Goal: Use online tool/utility: Utilize a website feature to perform a specific function

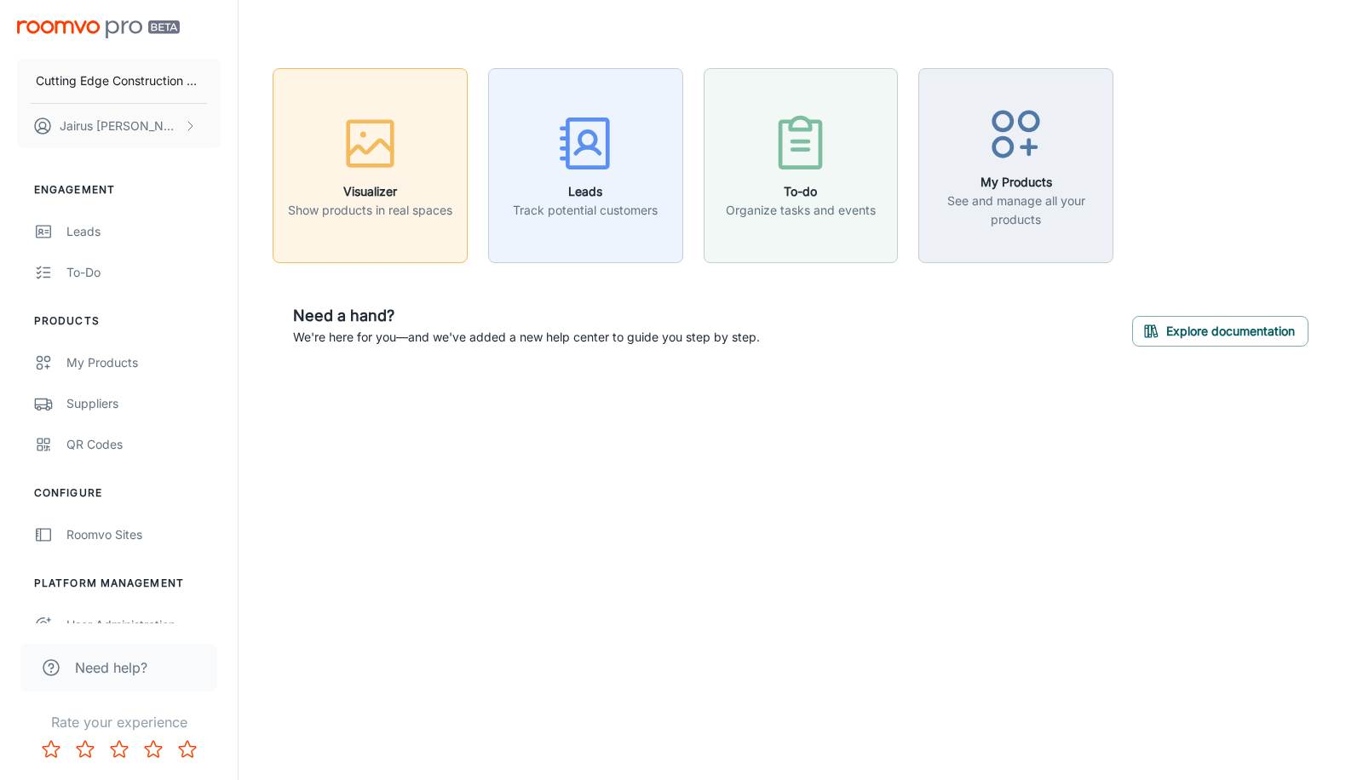
click at [394, 182] on h6 "Visualizer" at bounding box center [370, 191] width 164 height 19
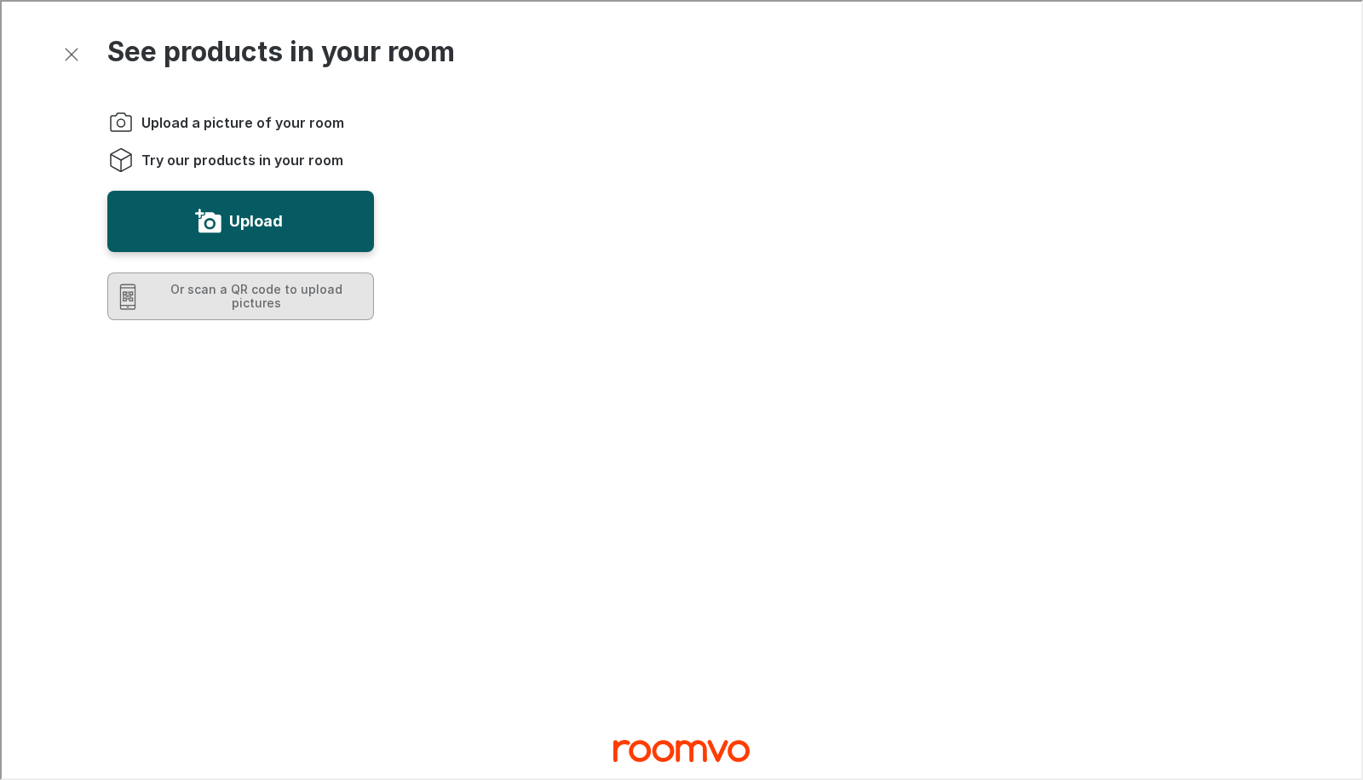
click at [223, 303] on button "Or scan a QR code to upload pictures" at bounding box center [239, 295] width 267 height 48
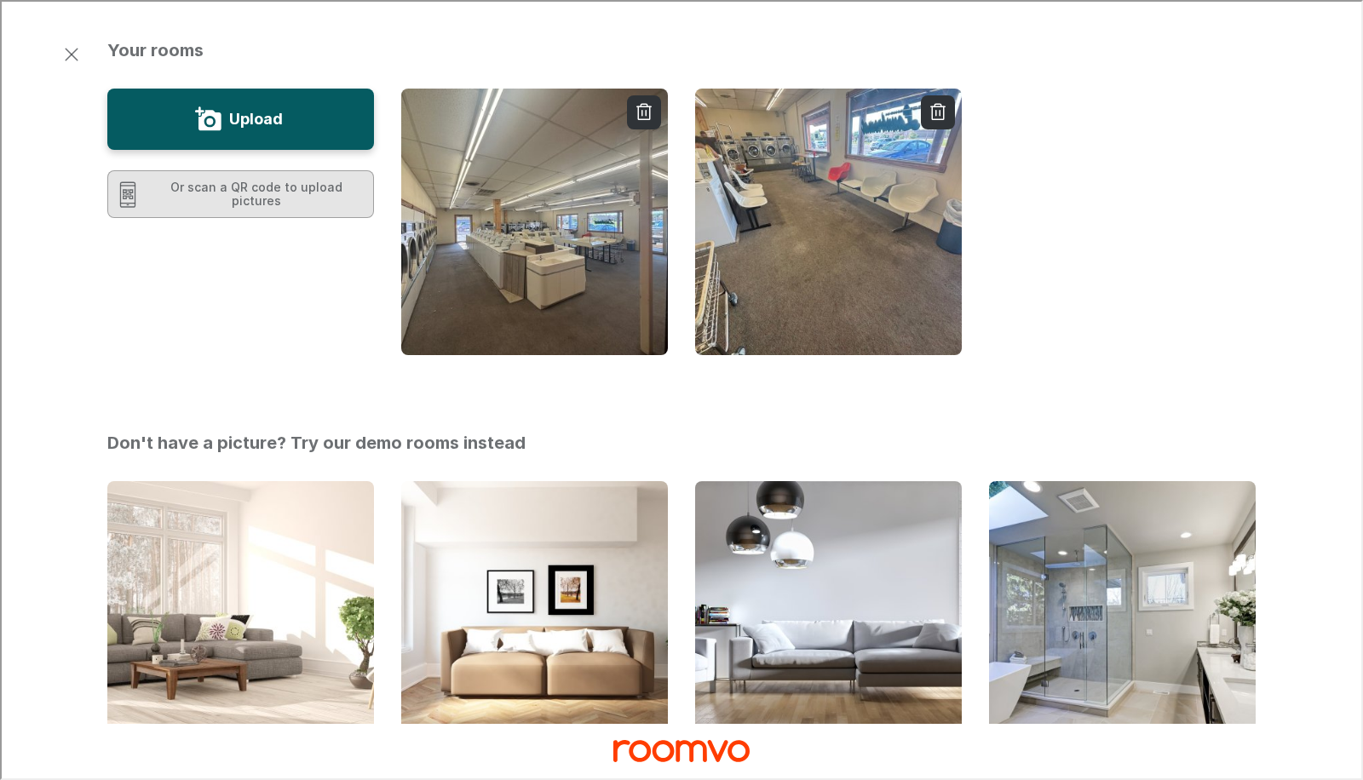
scroll to position [72, 0]
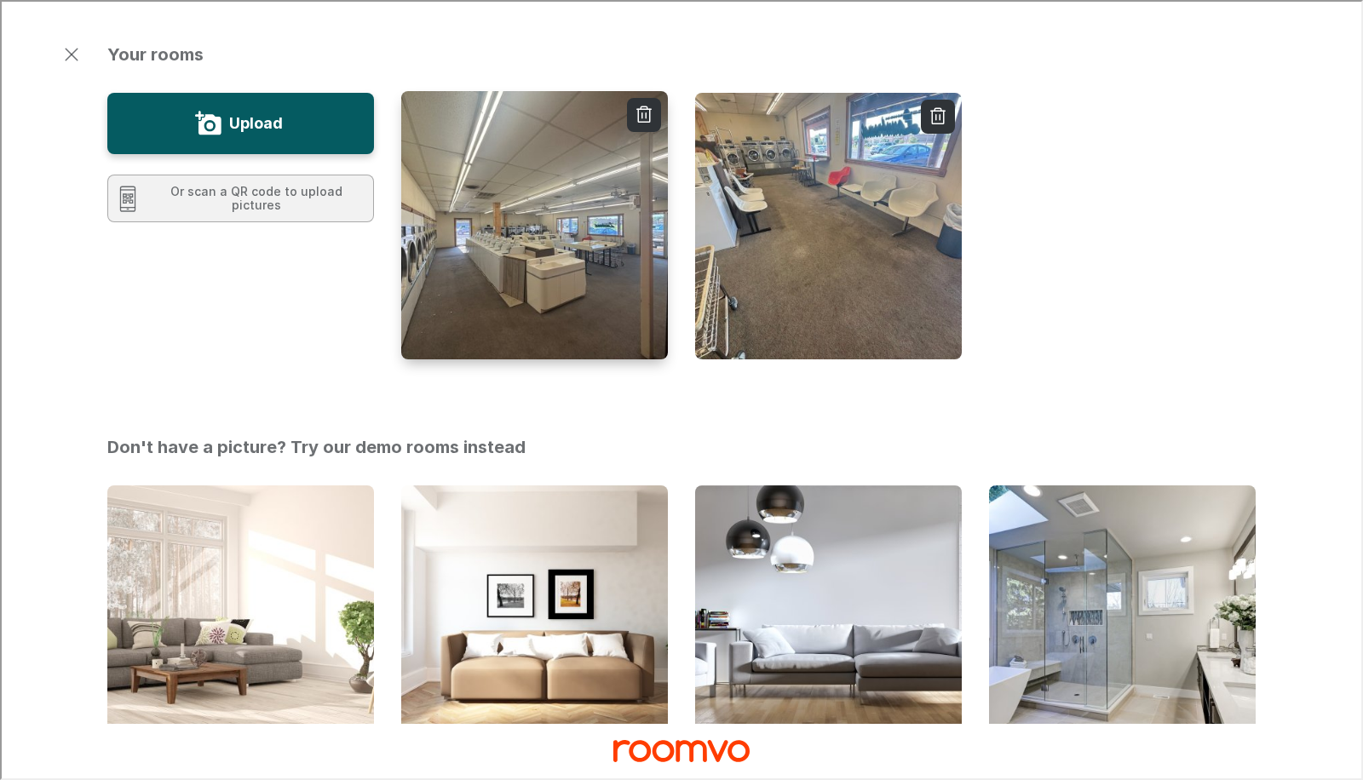
click at [519, 265] on img "button" at bounding box center [534, 224] width 269 height 271
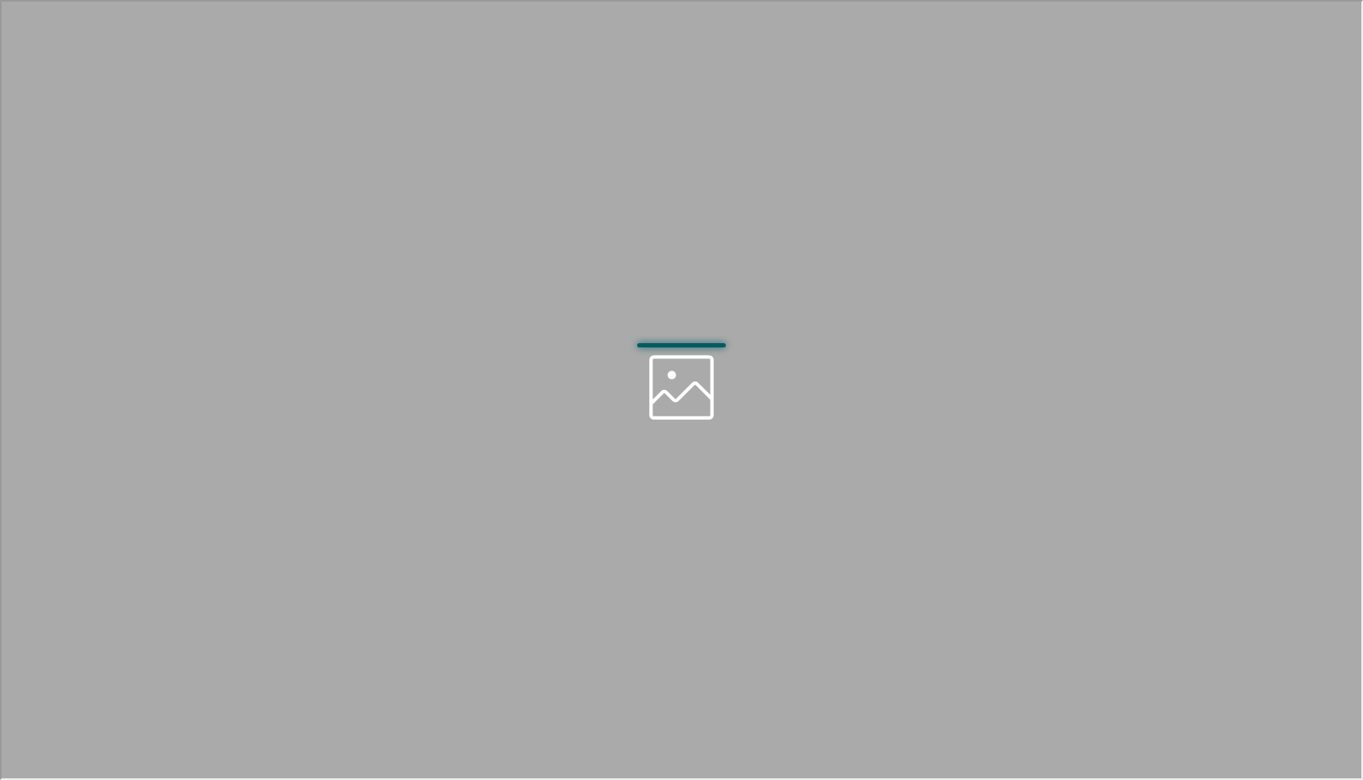
scroll to position [0, 0]
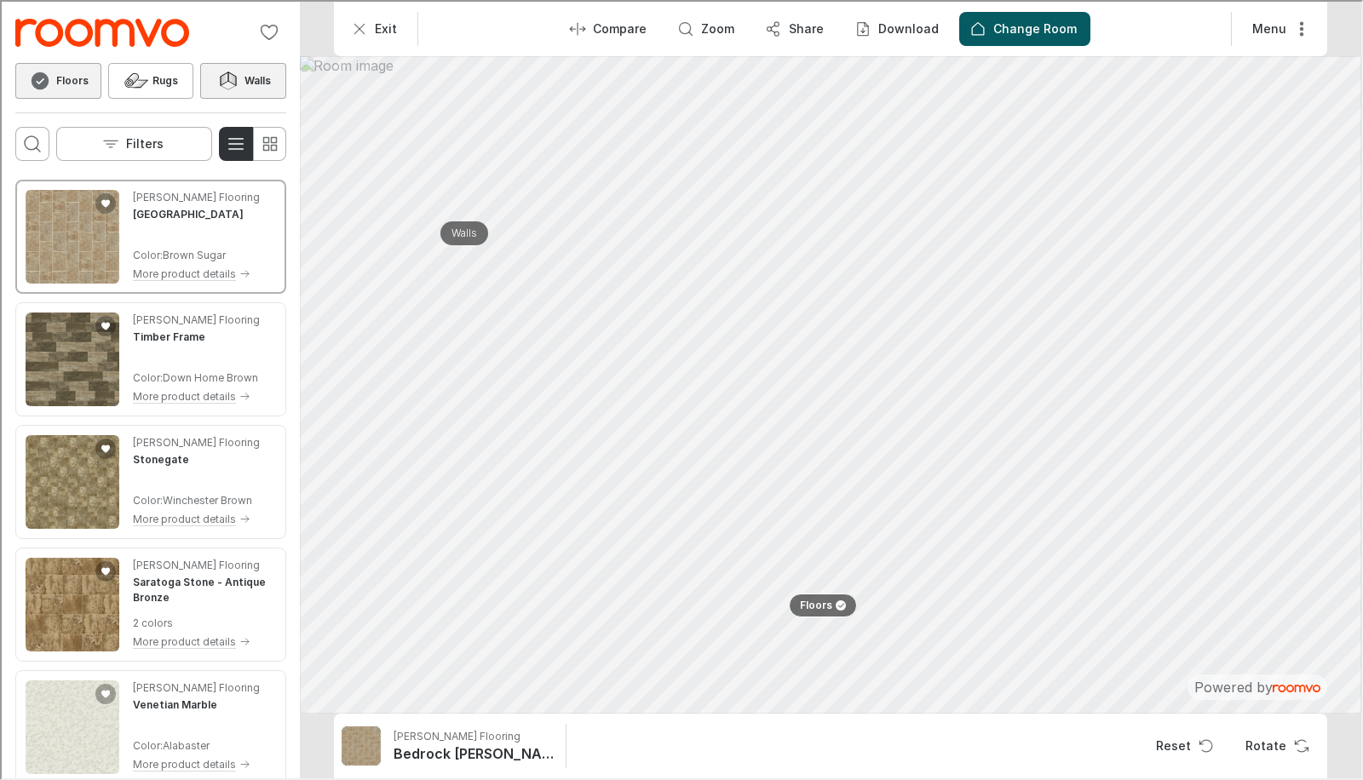
click at [236, 87] on icon at bounding box center [227, 79] width 26 height 20
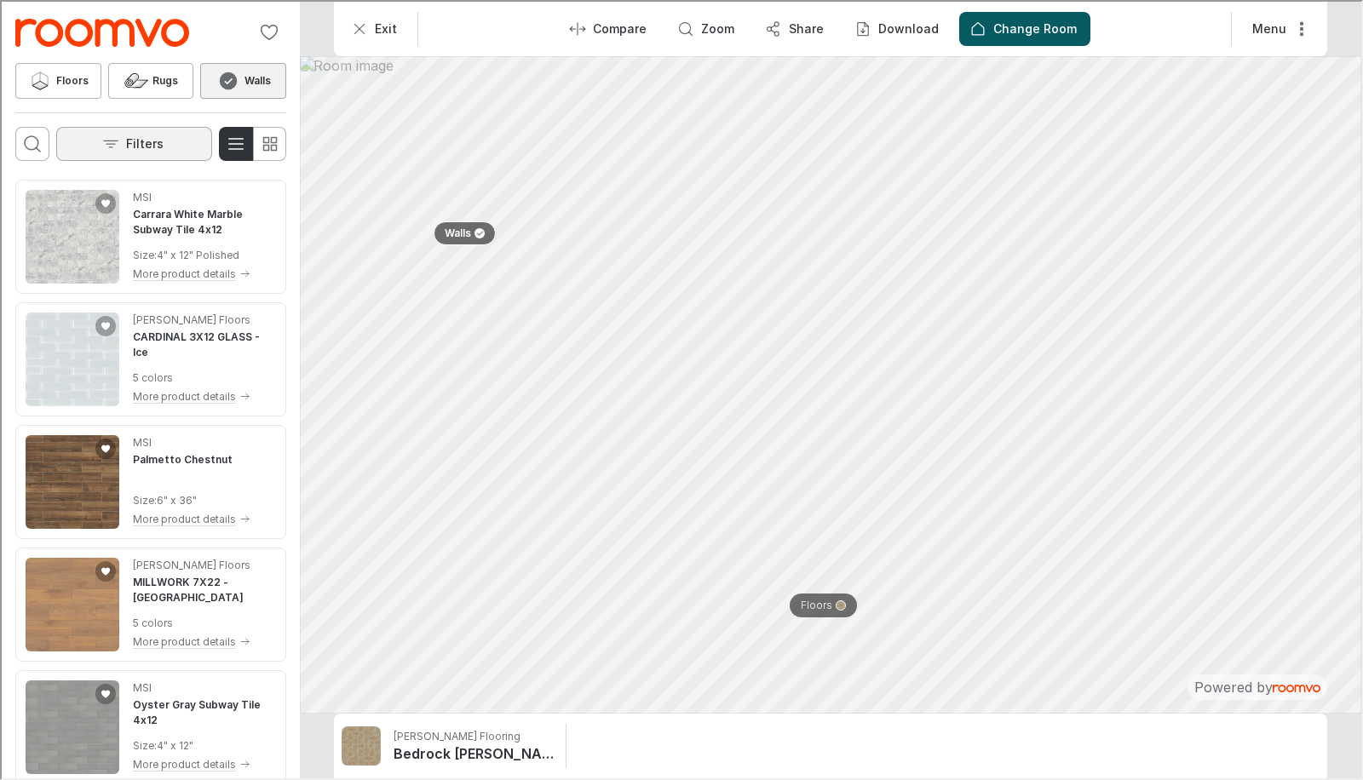
click at [113, 144] on icon "Open the filters menu" at bounding box center [109, 142] width 17 height 17
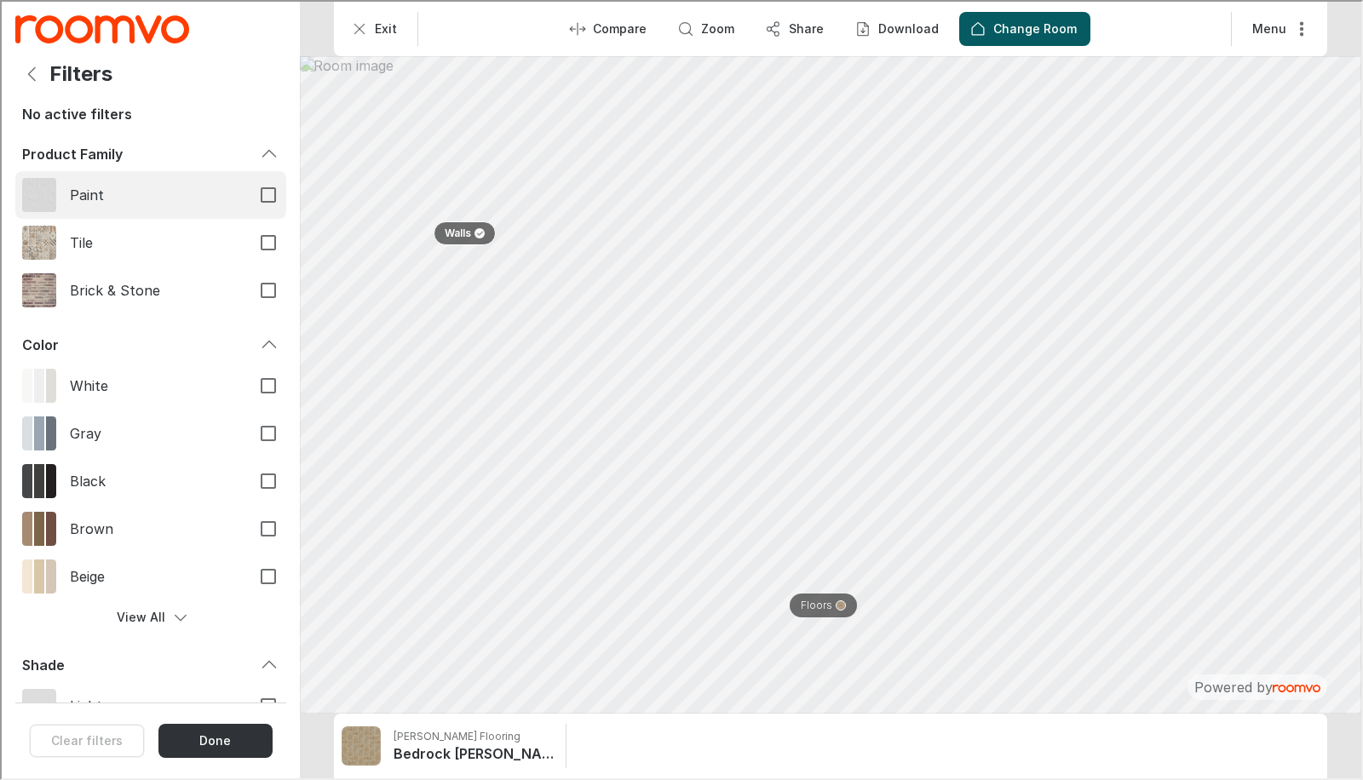
click at [136, 196] on span "Paint" at bounding box center [151, 193] width 167 height 19
click at [249, 196] on input "Paint" at bounding box center [267, 194] width 36 height 36
checkbox input "true"
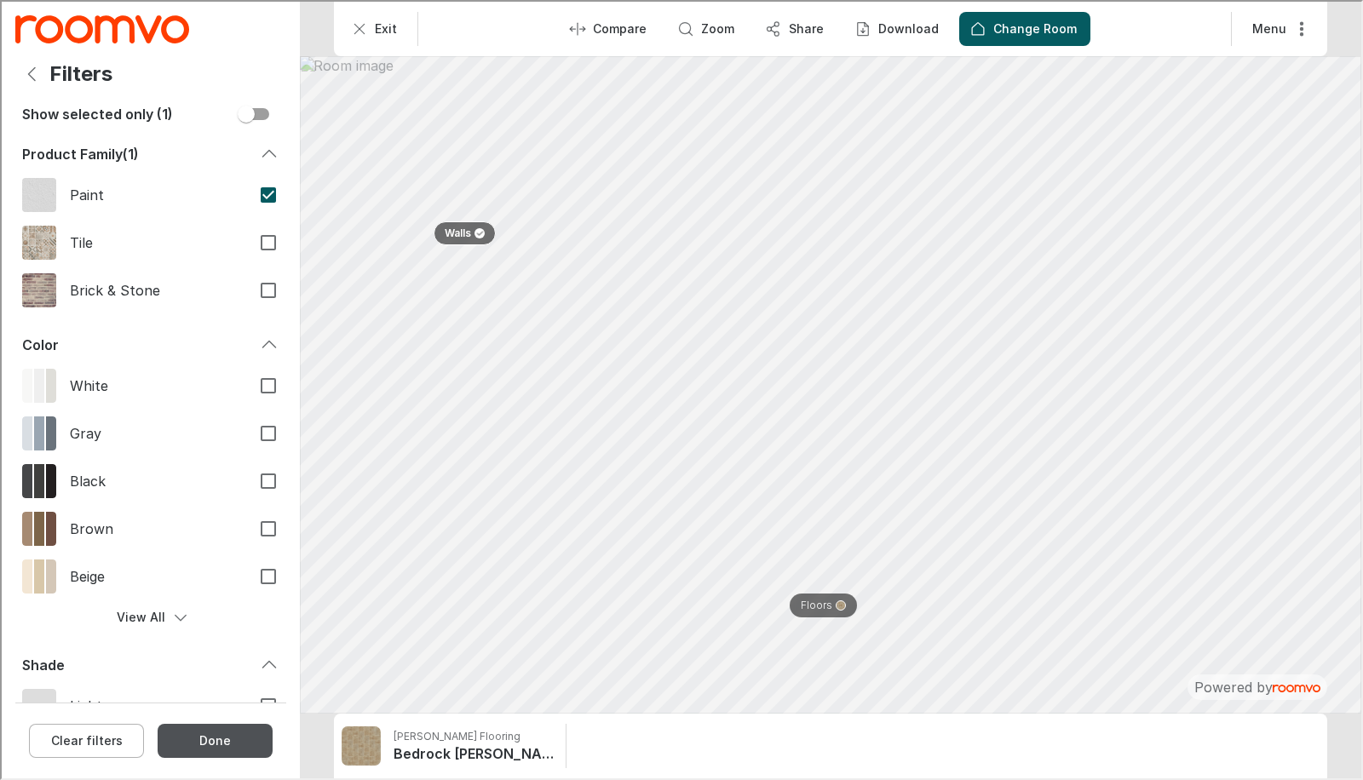
click at [216, 738] on button "Done" at bounding box center [213, 739] width 115 height 34
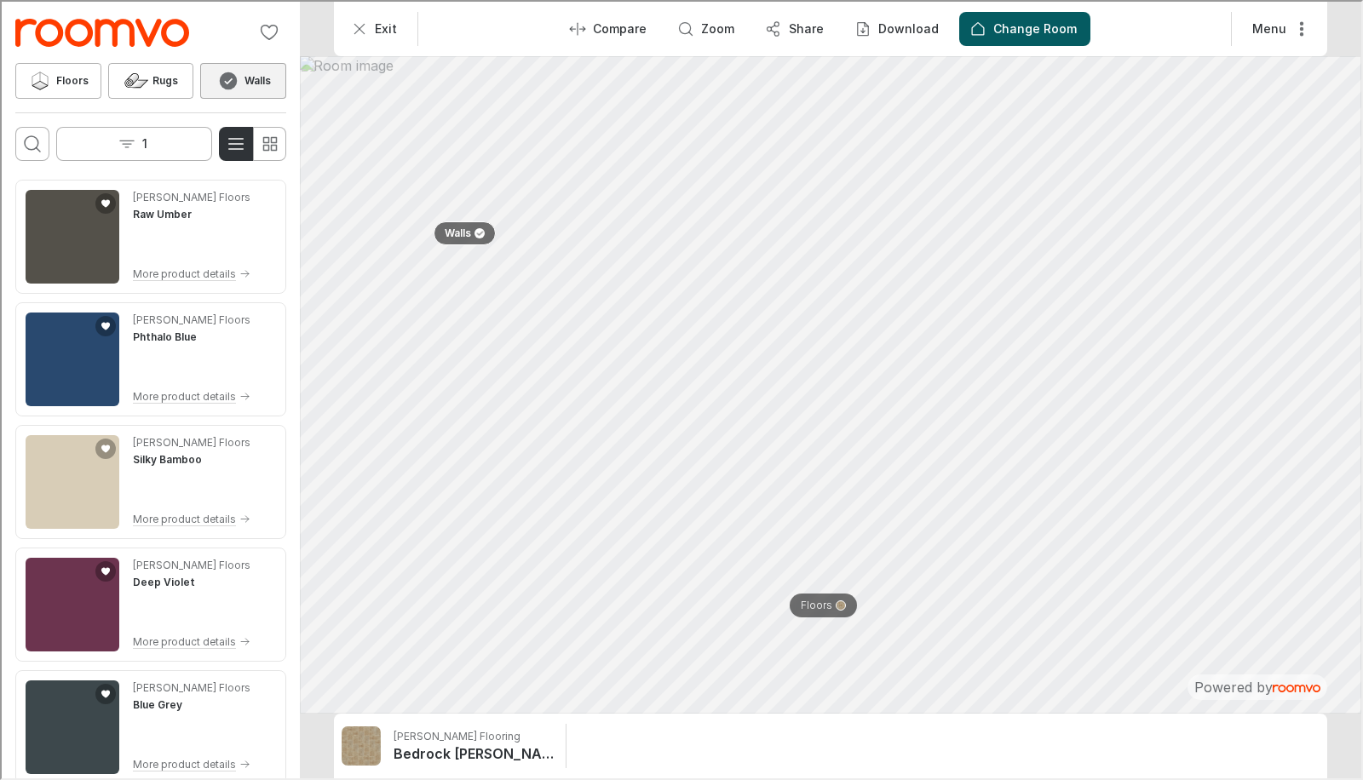
click at [51, 145] on div "1" at bounding box center [149, 142] width 271 height 34
click at [31, 145] on icon "Open search box" at bounding box center [30, 142] width 20 height 20
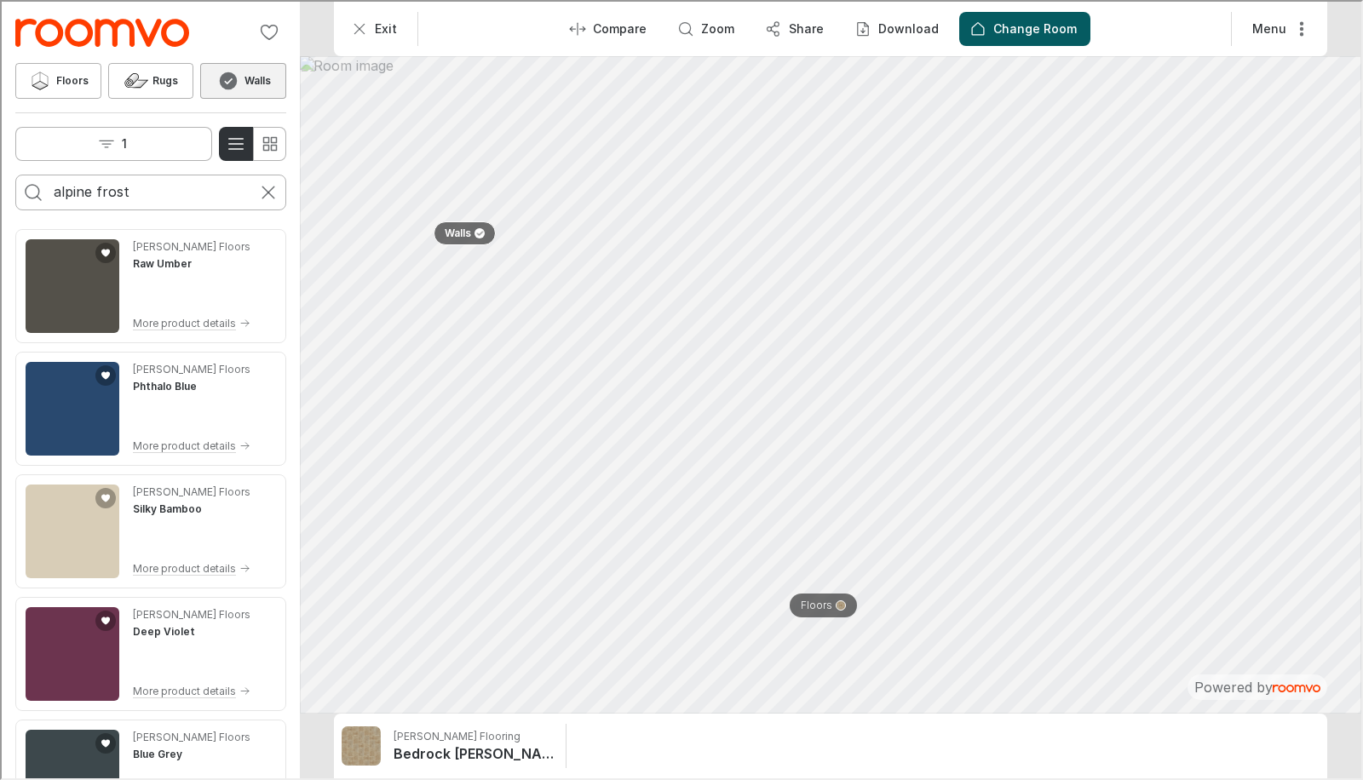
type input "alpine frost"
click at [14, 174] on button "Search for products" at bounding box center [31, 191] width 34 height 34
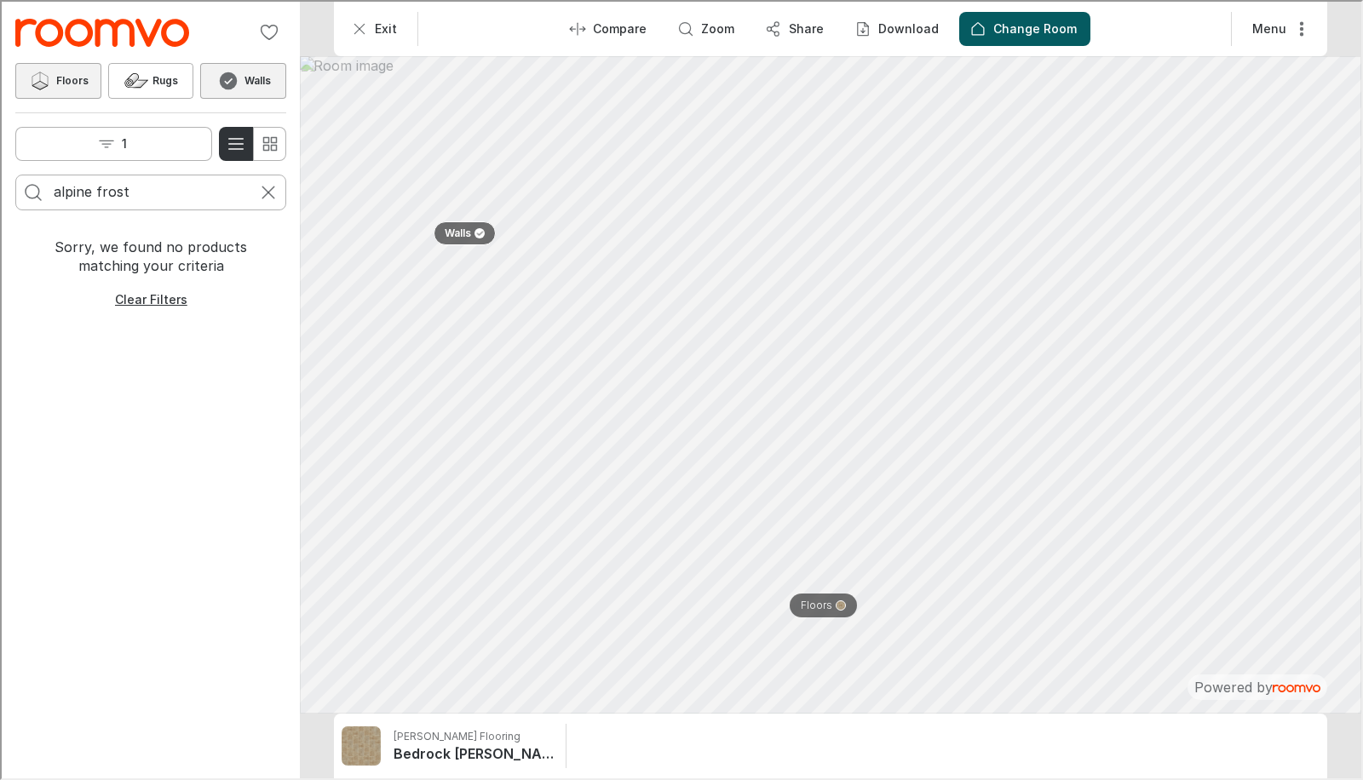
click at [57, 70] on button "Floors" at bounding box center [57, 79] width 86 height 36
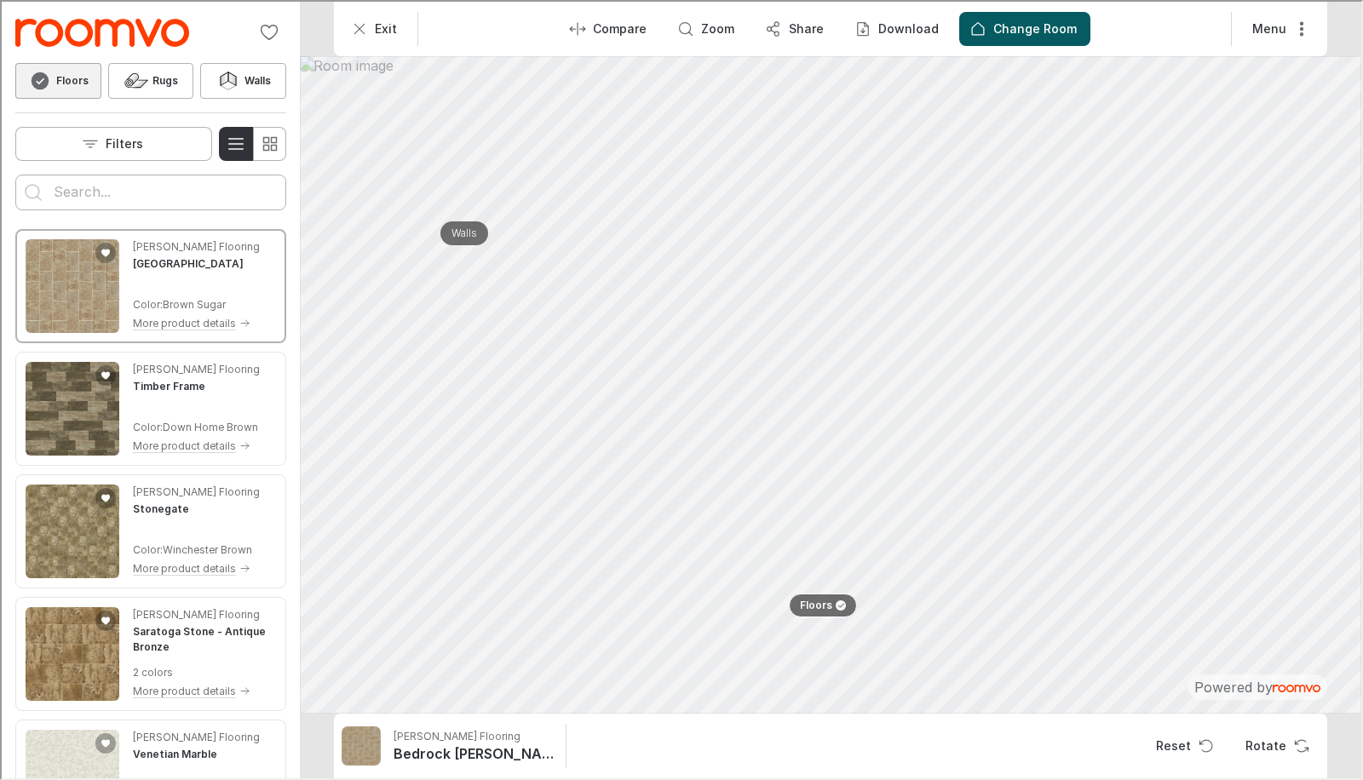
click at [121, 196] on input "Enter products to search for" at bounding box center [149, 190] width 194 height 27
click at [14, 174] on button "Search for products" at bounding box center [31, 191] width 34 height 34
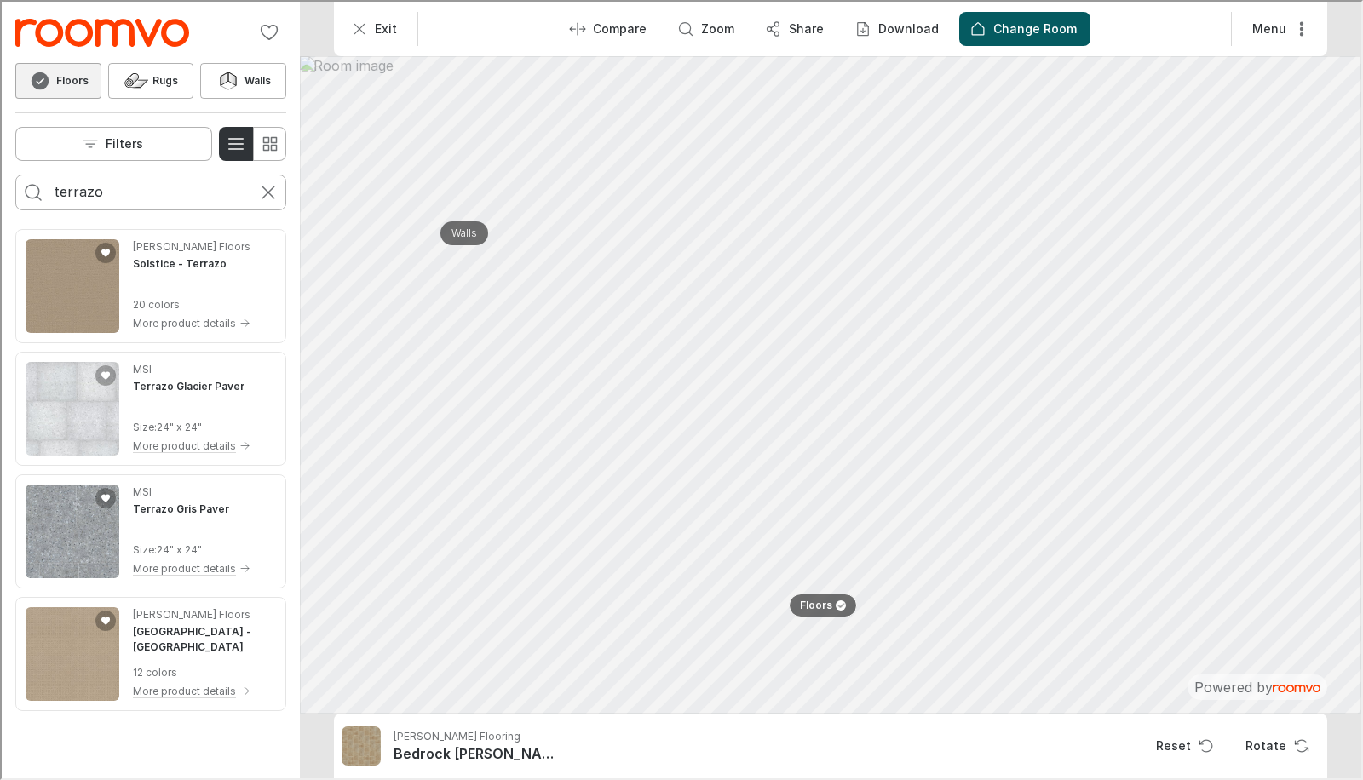
click at [121, 196] on input "terrazo" at bounding box center [149, 190] width 194 height 27
type input "terrazo strabe"
click at [14, 174] on button "Search for products" at bounding box center [31, 191] width 34 height 34
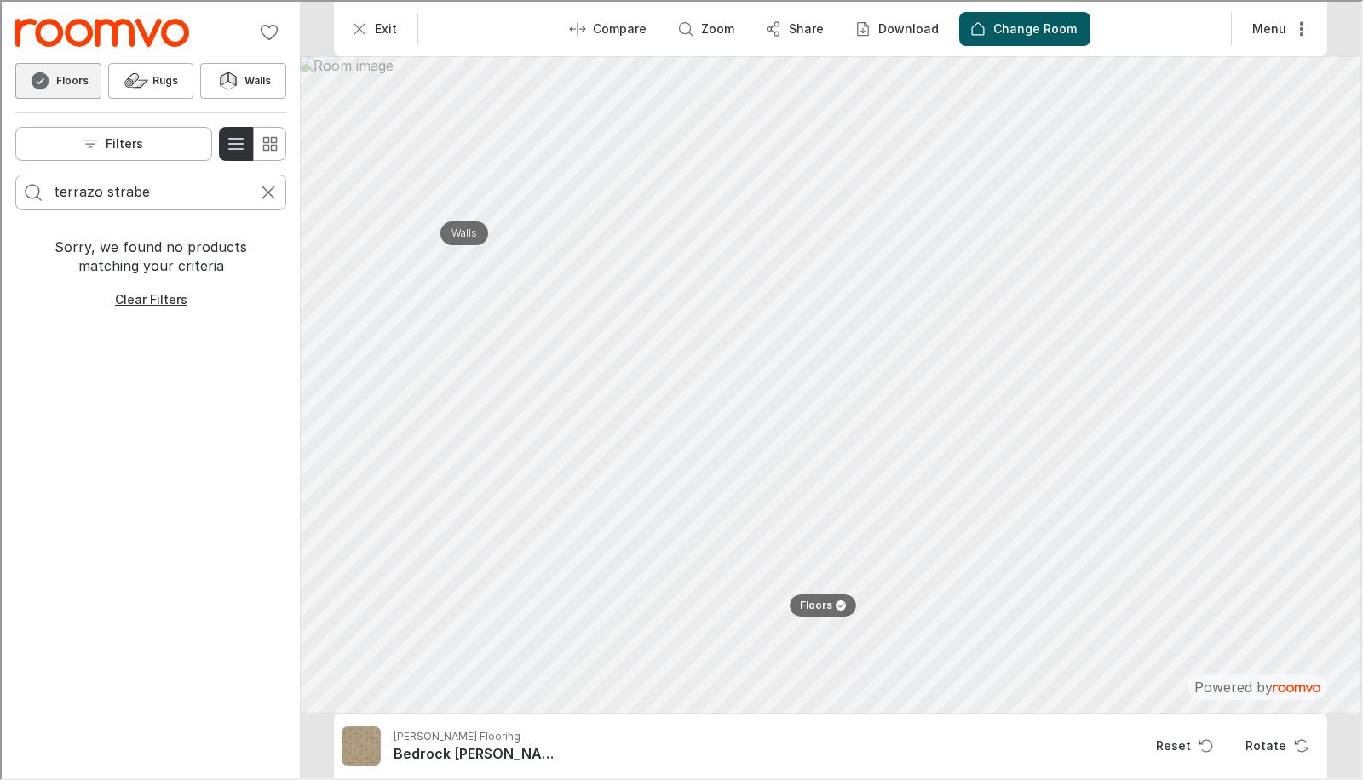
click at [121, 197] on input "terrazo strabe" at bounding box center [149, 190] width 194 height 27
type input "terrazzo"
